Goal: Task Accomplishment & Management: Complete application form

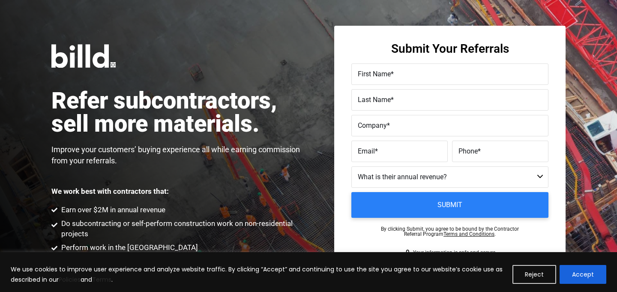
click at [299, 69] on div "Refer subcontractors, sell more materials. Improve your customers’ buying exper…" at bounding box center [179, 149] width 257 height 210
click at [379, 81] on input "First Name *" at bounding box center [449, 73] width 197 height 21
type input "s"
type input "[PERSON_NAME]"
type input "Farmer"
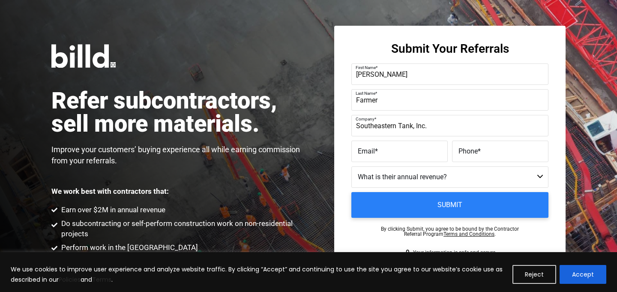
type input "Southeastern Tank, Inc."
click at [396, 150] on label "Email *" at bounding box center [400, 151] width 84 height 12
click at [396, 150] on input "Email *" at bounding box center [399, 151] width 96 height 21
paste input "[PERSON_NAME][EMAIL_ADDRESS][DOMAIN_NAME]"
type input "[PERSON_NAME][EMAIL_ADDRESS][DOMAIN_NAME]"
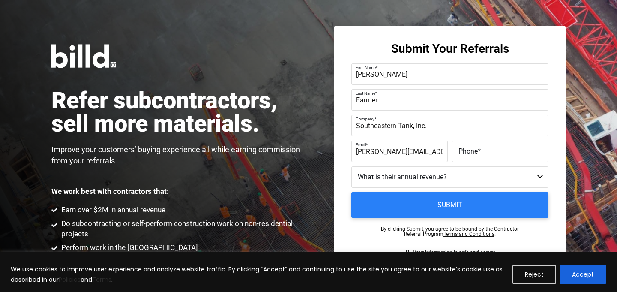
click at [490, 147] on label "Phone *" at bounding box center [501, 151] width 84 height 12
click at [490, 147] on input "Phone *" at bounding box center [500, 151] width 96 height 21
paste input "[PHONE_NUMBER]"
type input "[PHONE_NUMBER]"
click at [416, 178] on select "Less than $1M $1M - $2M $2M - $4M $4M - $8M $8M - $25M $25M - $40M $40M +" at bounding box center [449, 176] width 197 height 21
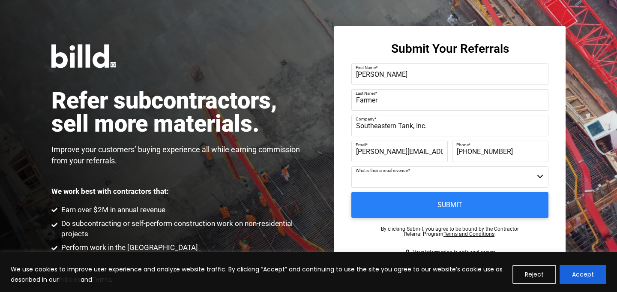
select select "$4M - $8M"
click at [351, 166] on select "Less than $1M $1M - $2M $2M - $4M $4M - $8M $8M - $25M $25M - $40M $40M +" at bounding box center [449, 176] width 197 height 21
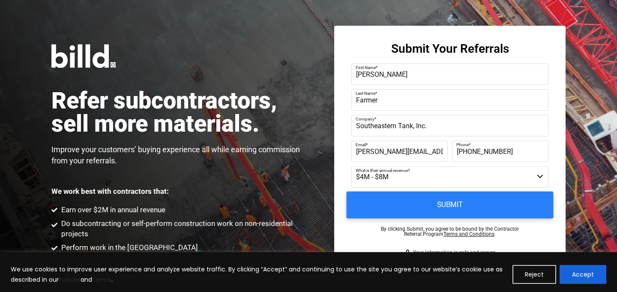
click at [375, 207] on input "Submit" at bounding box center [450, 205] width 207 height 27
